Goal: Task Accomplishment & Management: Use online tool/utility

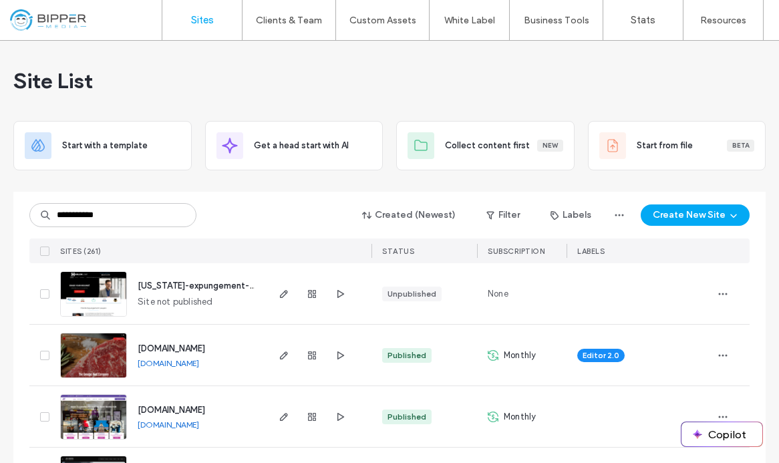
type input "**********"
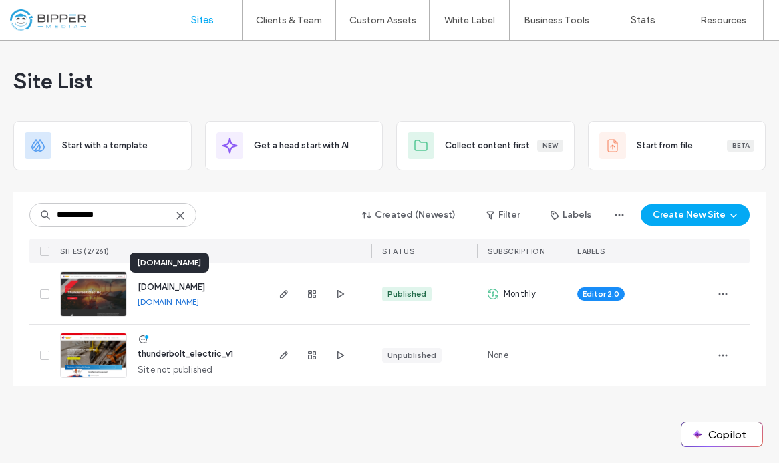
click at [205, 287] on span "[DOMAIN_NAME]" at bounding box center [171, 287] width 67 height 10
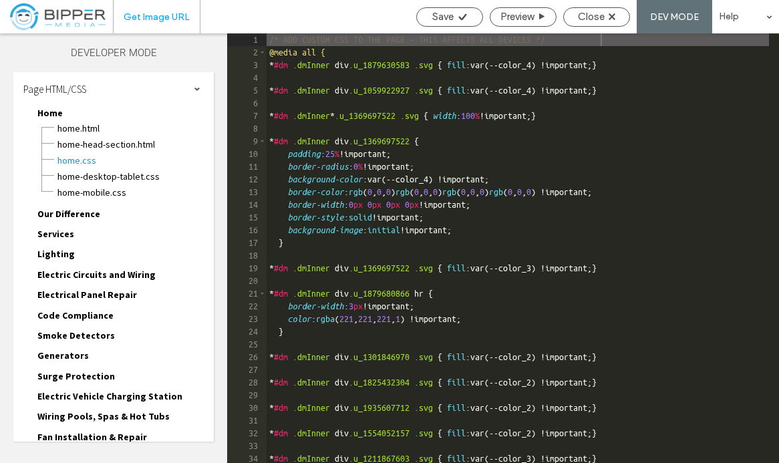
click at [159, 17] on span "Get Image URL" at bounding box center [157, 16] width 66 height 11
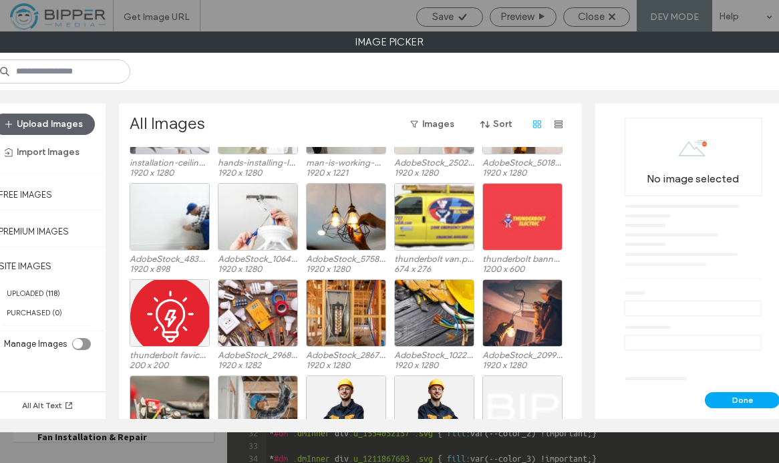
scroll to position [858, 0]
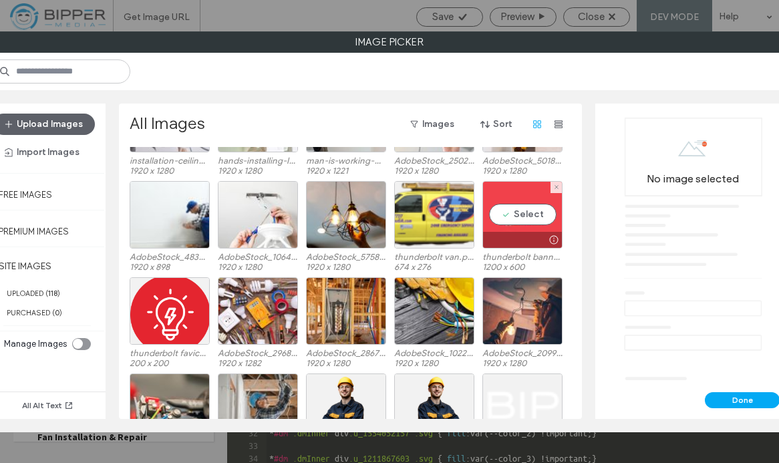
click at [553, 209] on div "Select" at bounding box center [522, 214] width 80 height 67
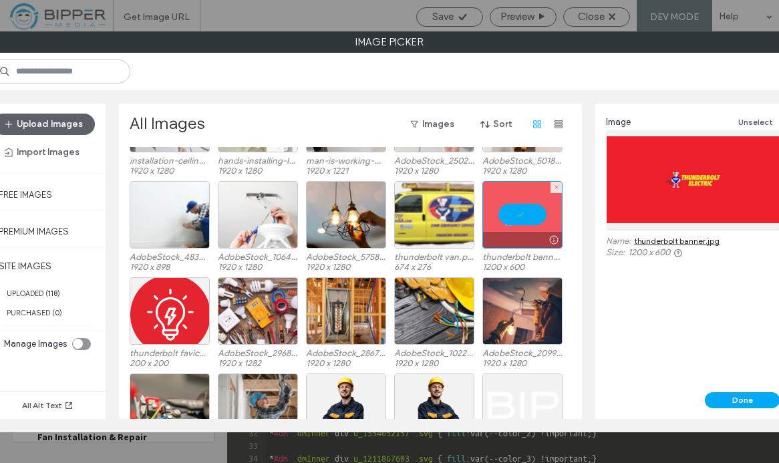
scroll to position [858, 0]
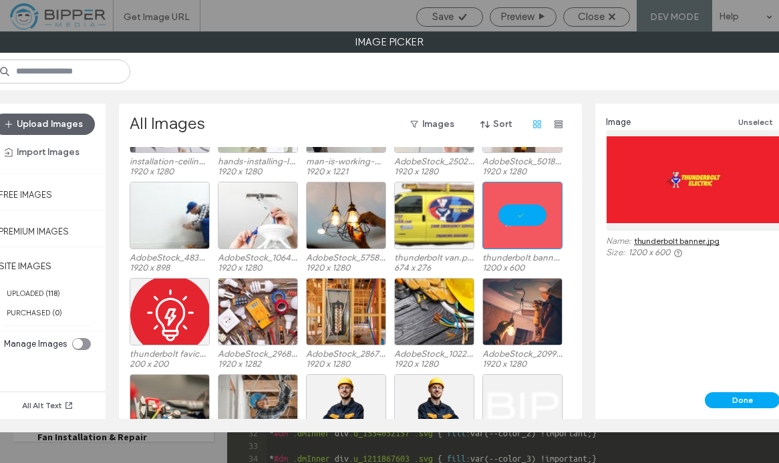
click at [670, 239] on link "thunderbolt banner.jpg" at bounding box center [677, 241] width 86 height 10
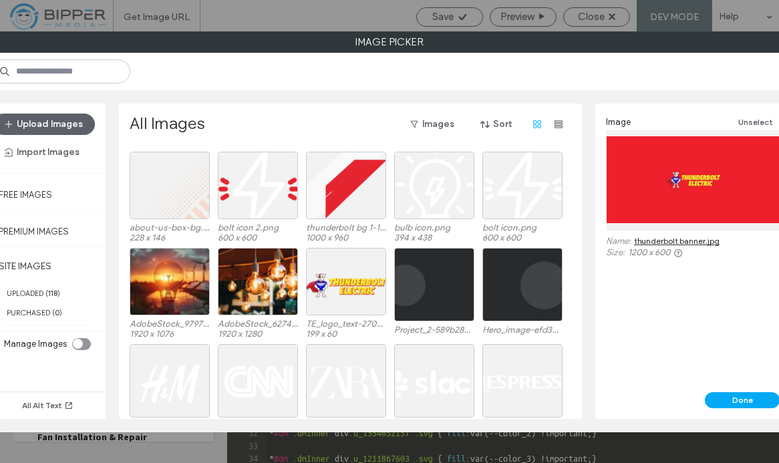
scroll to position [1660, 0]
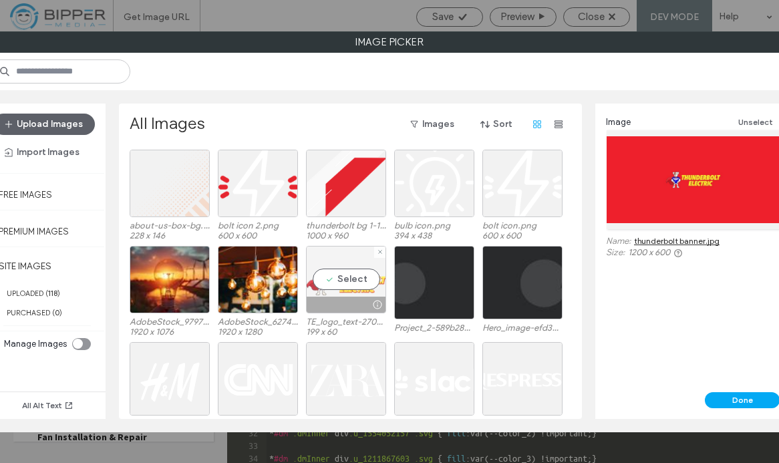
click at [358, 281] on div "Select" at bounding box center [346, 279] width 80 height 67
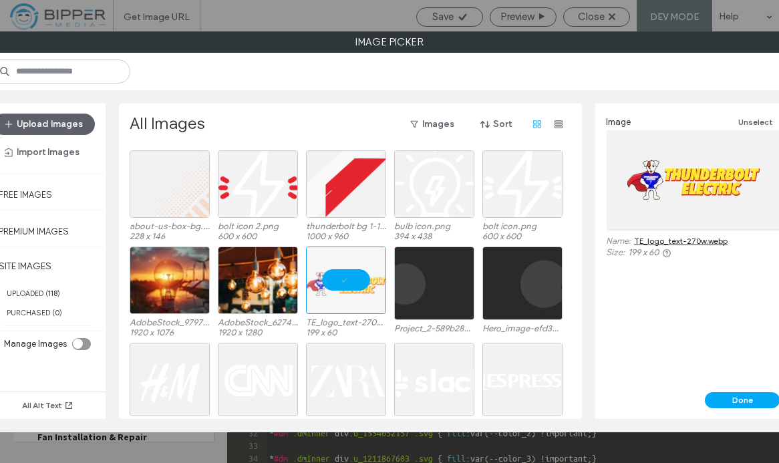
click at [690, 239] on link "TE_logo_text-270w.webp" at bounding box center [681, 241] width 94 height 10
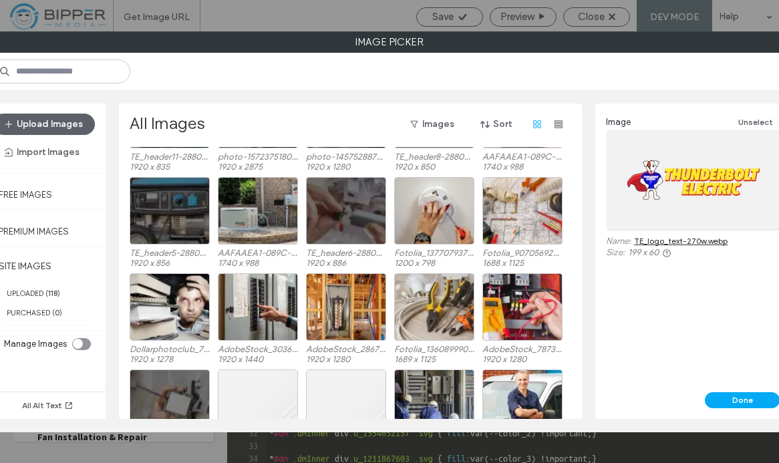
scroll to position [0, 0]
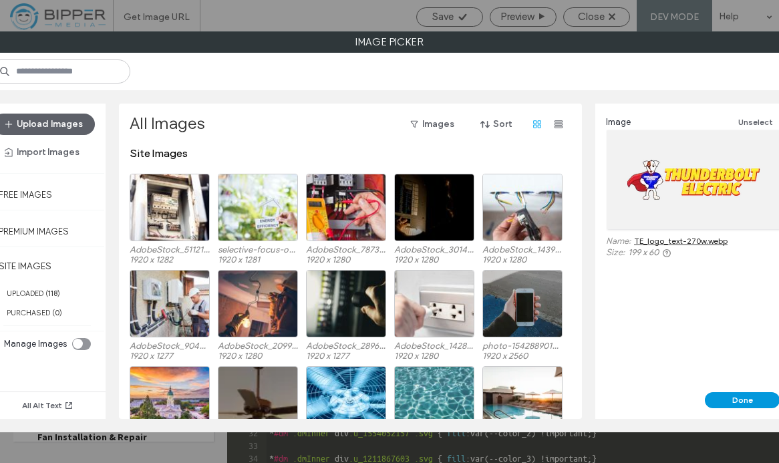
click at [723, 400] on button "Done" at bounding box center [742, 400] width 75 height 16
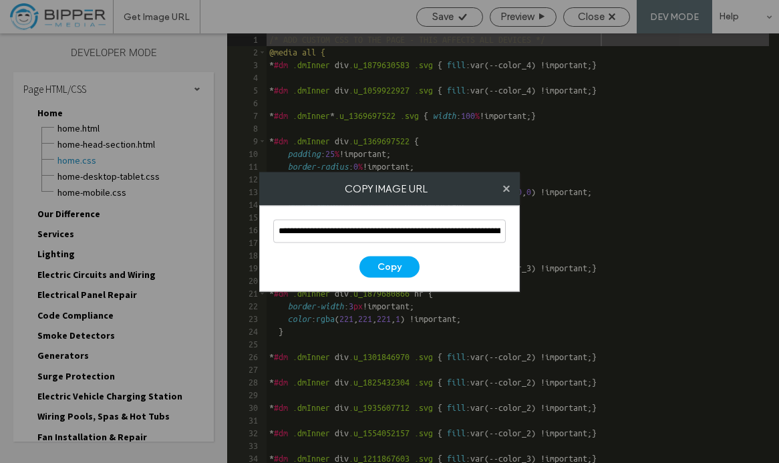
click at [505, 186] on use at bounding box center [506, 188] width 7 height 7
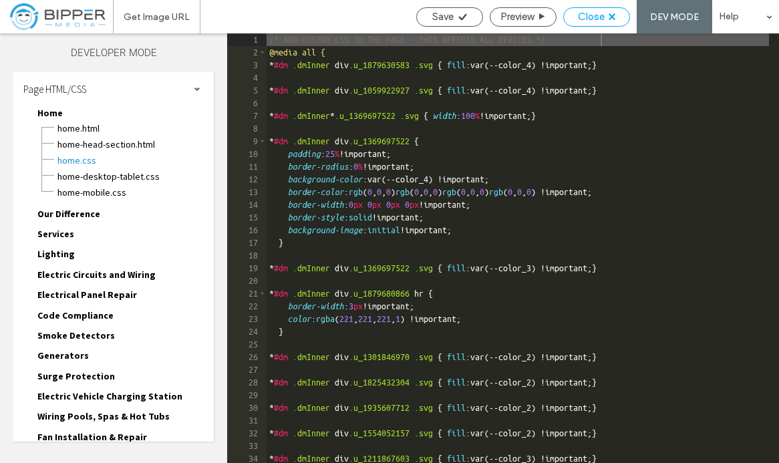
click at [616, 12] on div "Close" at bounding box center [596, 17] width 65 height 12
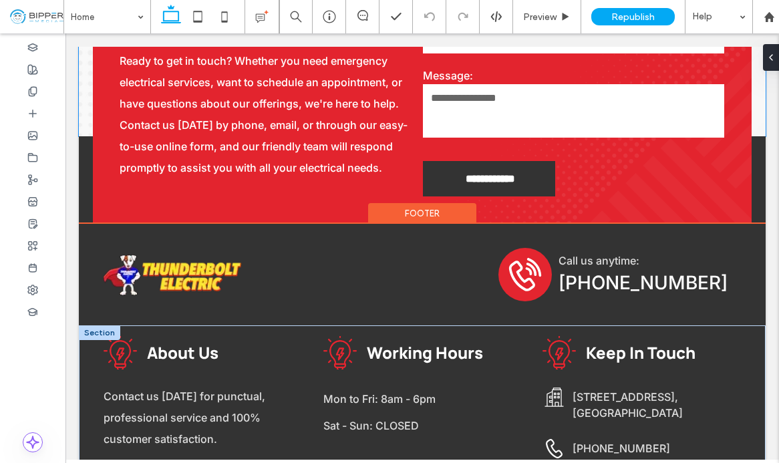
scroll to position [4678, 0]
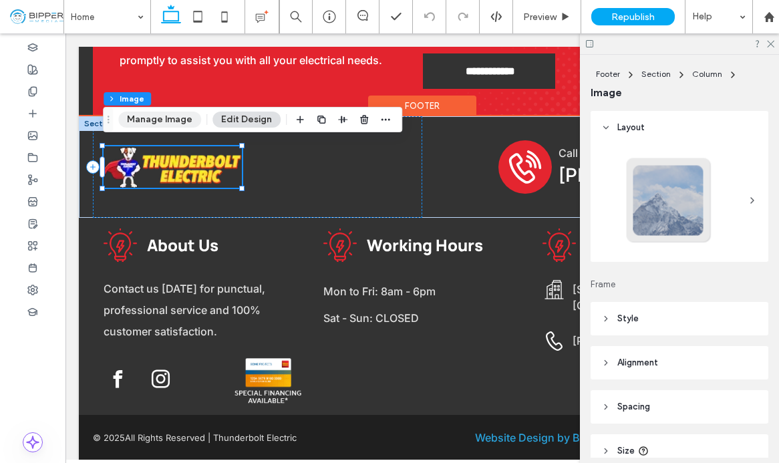
click at [170, 116] on button "Manage Image" at bounding box center [159, 120] width 83 height 16
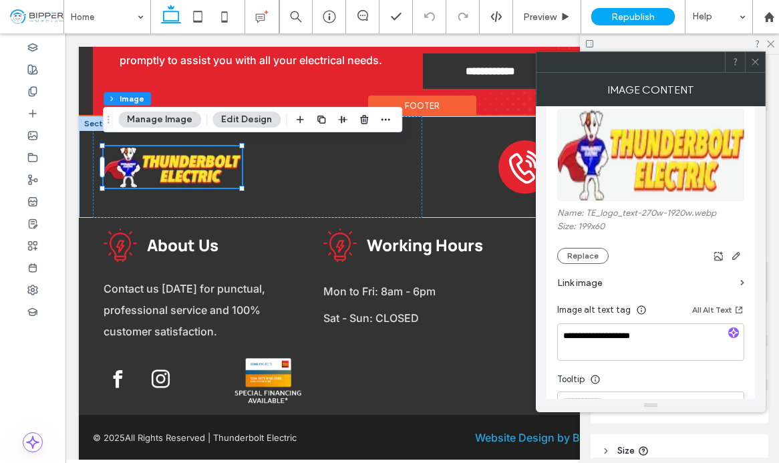
scroll to position [162, 0]
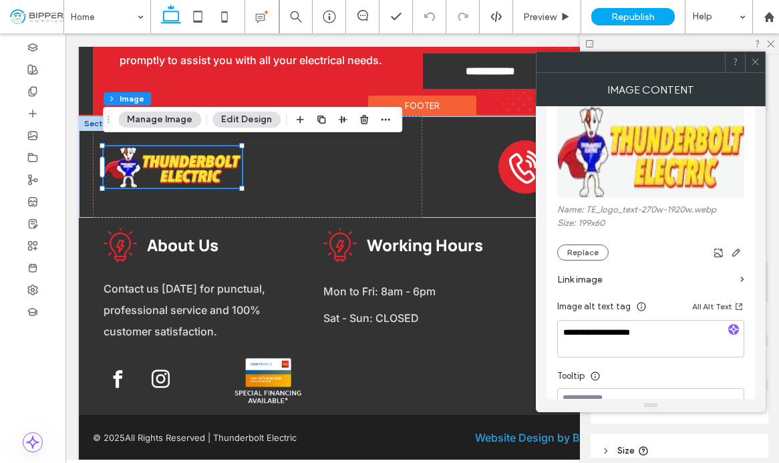
drag, startPoint x: 753, startPoint y: 62, endPoint x: 719, endPoint y: 47, distance: 37.1
click at [753, 62] on icon at bounding box center [755, 62] width 10 height 10
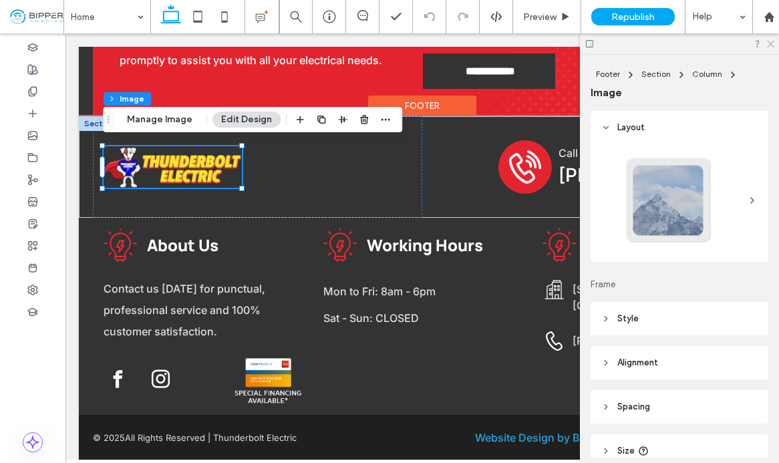
click at [770, 47] on icon at bounding box center [770, 43] width 9 height 9
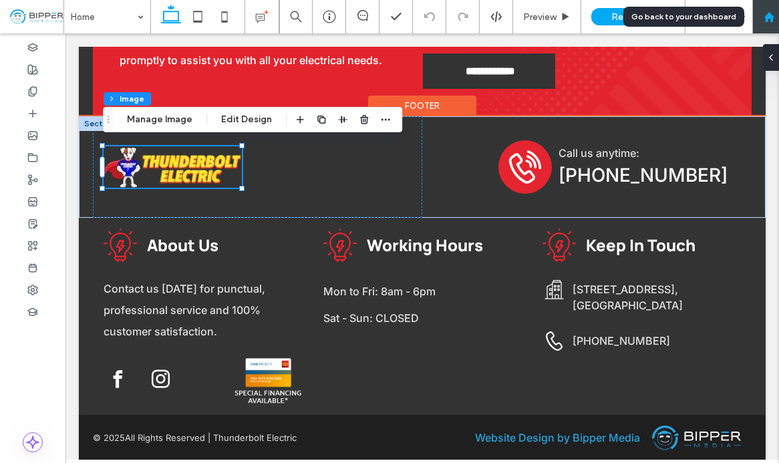
click at [769, 16] on use at bounding box center [769, 16] width 10 height 10
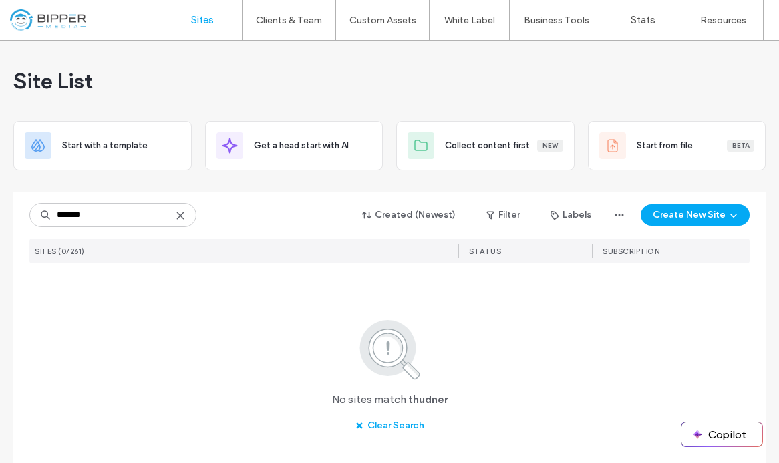
type input "*******"
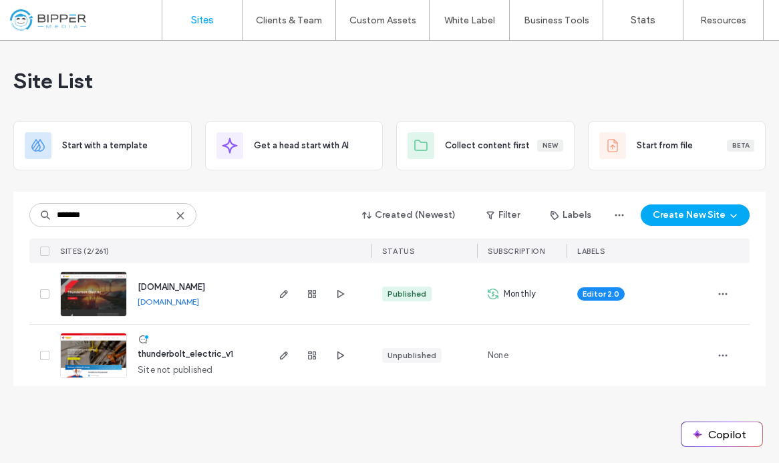
click at [196, 357] on span "thunderbolt_electric_v1" at bounding box center [186, 354] width 96 height 10
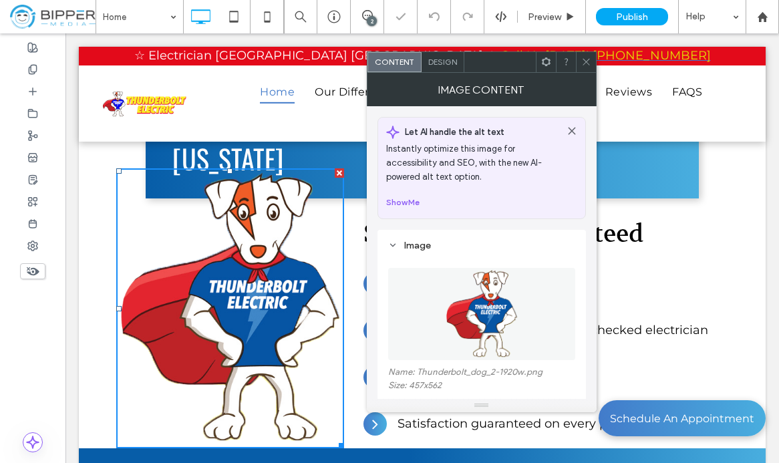
scroll to position [453, 0]
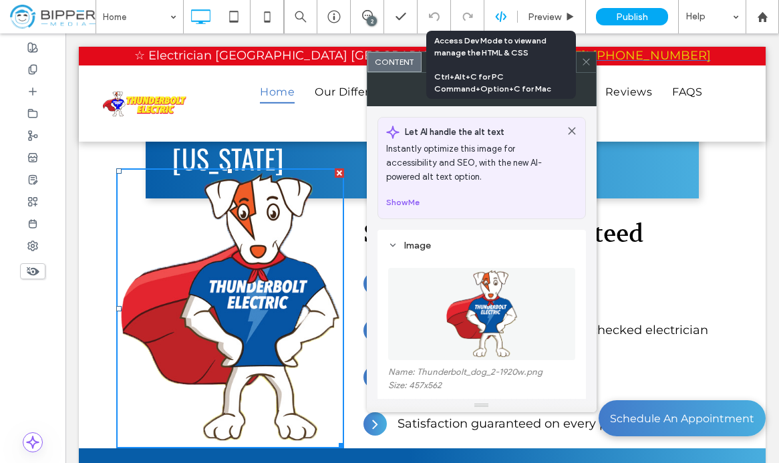
click at [496, 16] on use at bounding box center [500, 16] width 11 height 11
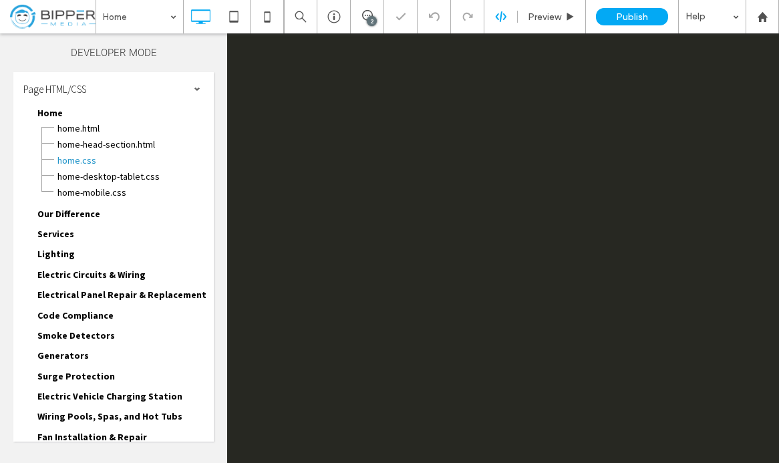
scroll to position [0, 0]
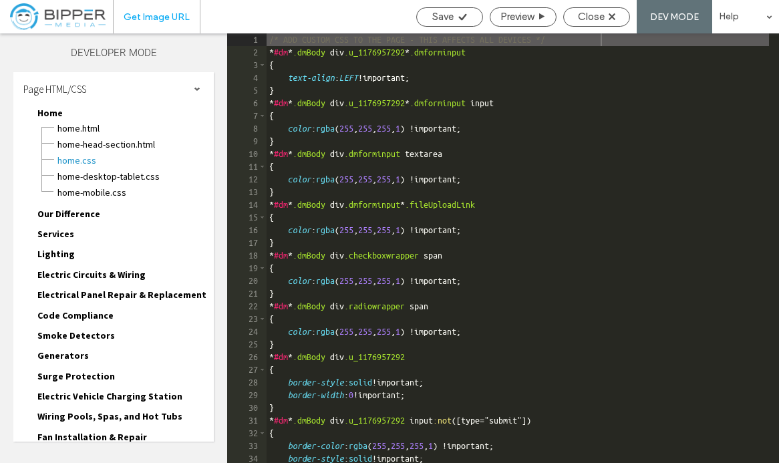
click at [158, 24] on div "Get Image URL" at bounding box center [157, 16] width 88 height 33
click at [162, 12] on span "Get Image URL" at bounding box center [157, 16] width 66 height 11
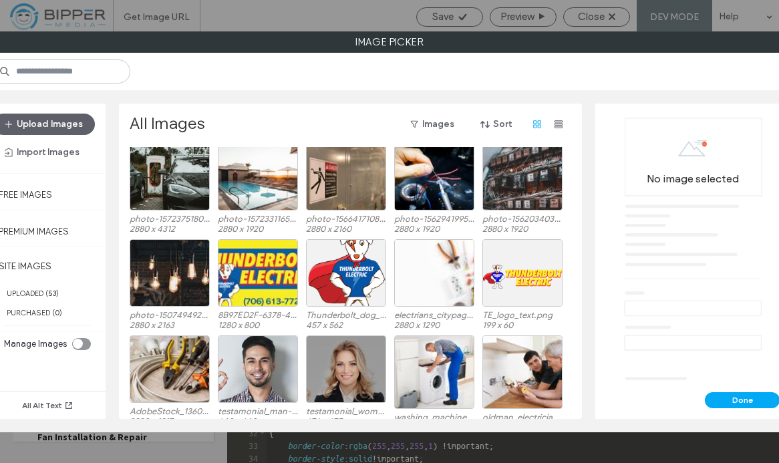
scroll to position [1090, 0]
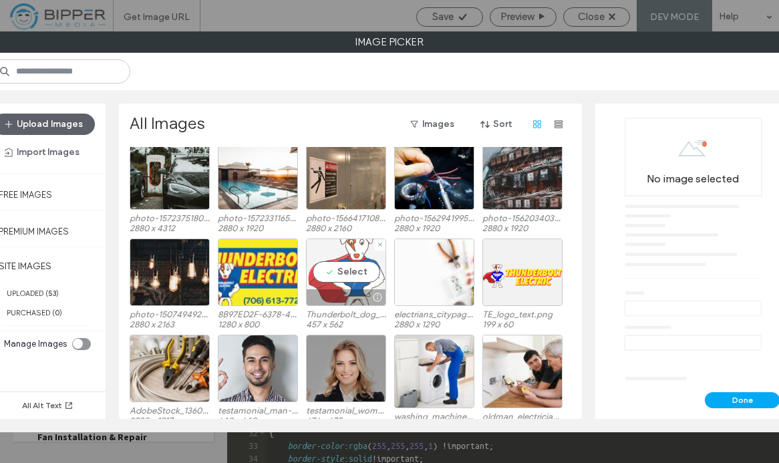
click at [369, 273] on div "Select" at bounding box center [346, 272] width 80 height 67
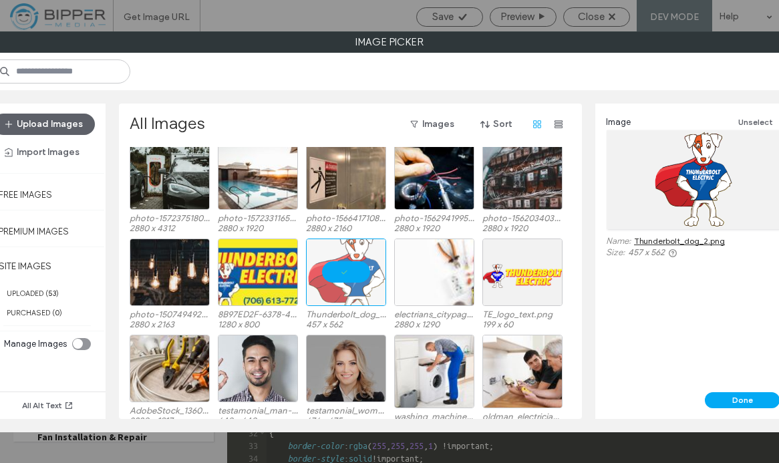
click at [718, 240] on link "Thunderbolt_dog_2.png" at bounding box center [679, 241] width 91 height 10
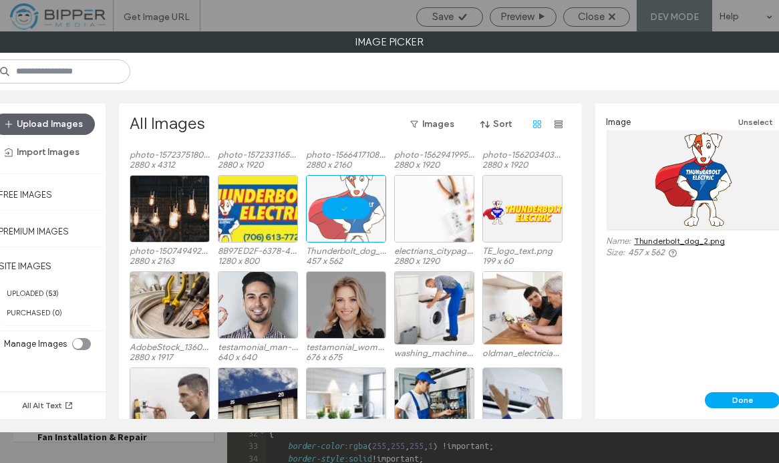
scroll to position [1011, 0]
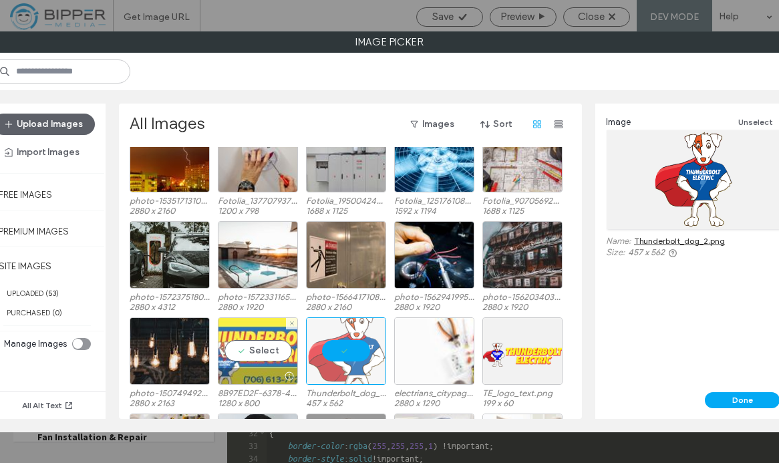
click at [269, 362] on div "Select" at bounding box center [258, 350] width 80 height 67
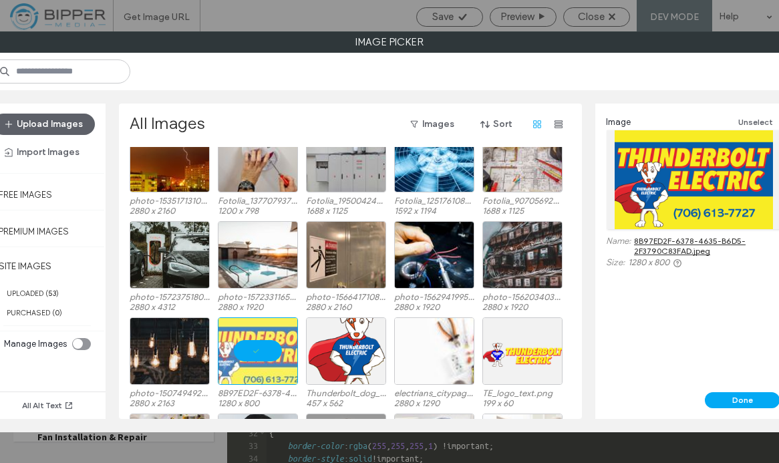
click at [673, 248] on link "8B97ED2F-6378-4635-B6D5-2F3790C83FAD.jpeg" at bounding box center [707, 246] width 146 height 20
click at [734, 402] on button "Done" at bounding box center [742, 400] width 75 height 16
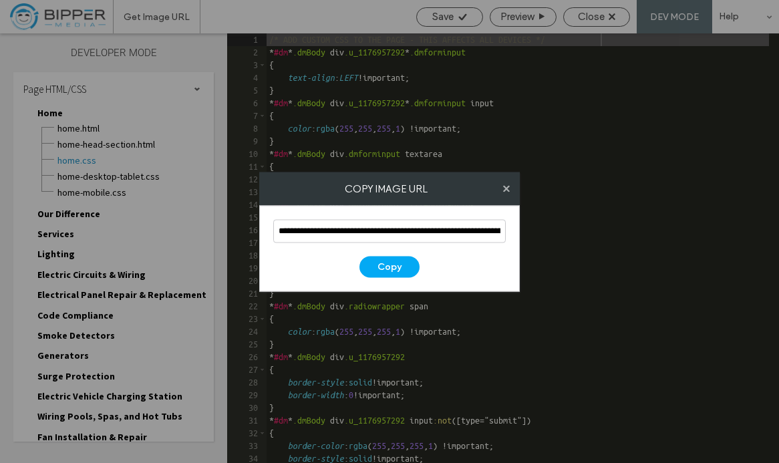
click at [501, 186] on label "COPY IMAGE URL" at bounding box center [386, 188] width 254 height 12
drag, startPoint x: 503, startPoint y: 189, endPoint x: 514, endPoint y: 179, distance: 14.7
click at [503, 188] on icon at bounding box center [506, 188] width 7 height 7
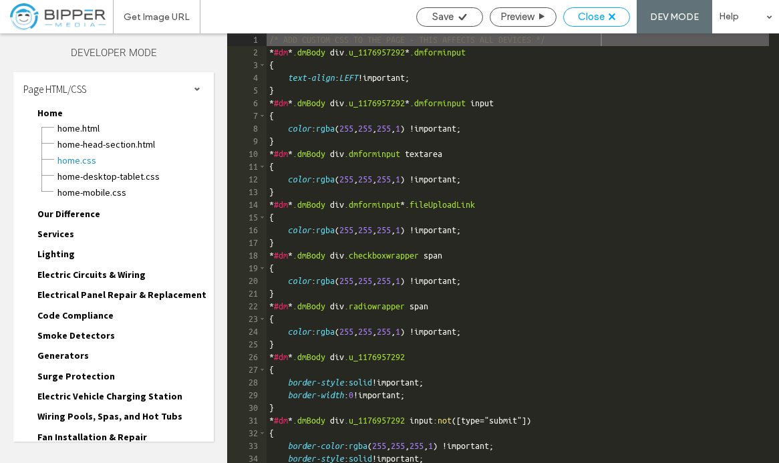
click at [613, 19] on icon at bounding box center [612, 16] width 7 height 7
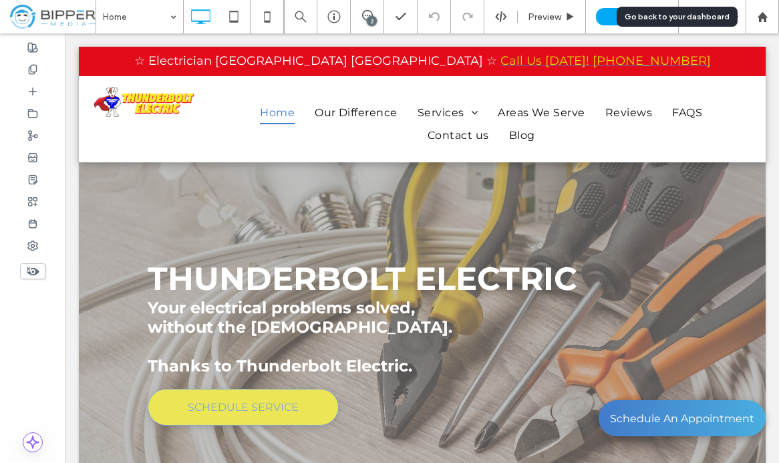
drag, startPoint x: 764, startPoint y: 22, endPoint x: 726, endPoint y: 23, distance: 38.1
click at [763, 22] on icon at bounding box center [762, 16] width 11 height 11
